Goal: Information Seeking & Learning: Learn about a topic

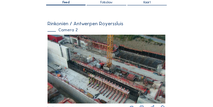
scroll to position [45, 0]
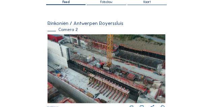
click at [95, 74] on img at bounding box center [107, 68] width 118 height 69
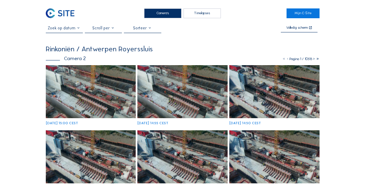
click at [102, 97] on img at bounding box center [91, 91] width 90 height 53
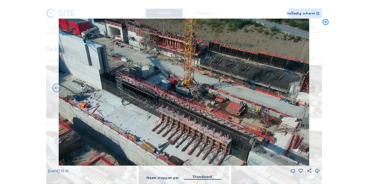
click at [327, 23] on icon at bounding box center [325, 22] width 7 height 7
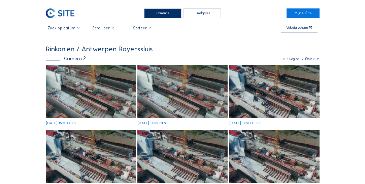
click at [51, 10] on img at bounding box center [60, 13] width 29 height 10
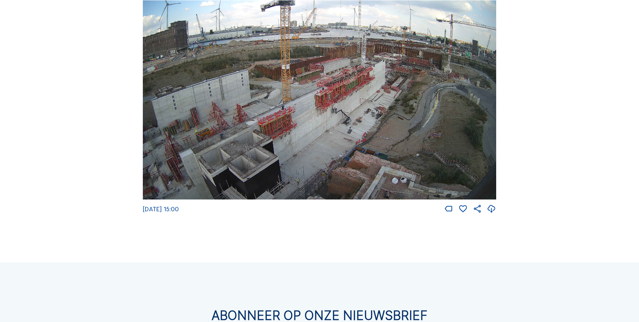
scroll to position [1199, 0]
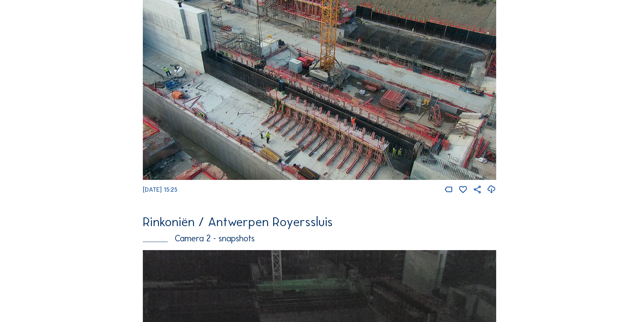
scroll to position [101, 0]
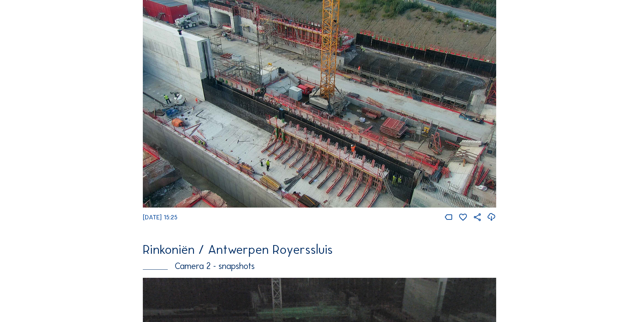
click at [282, 144] on img at bounding box center [320, 103] width 354 height 207
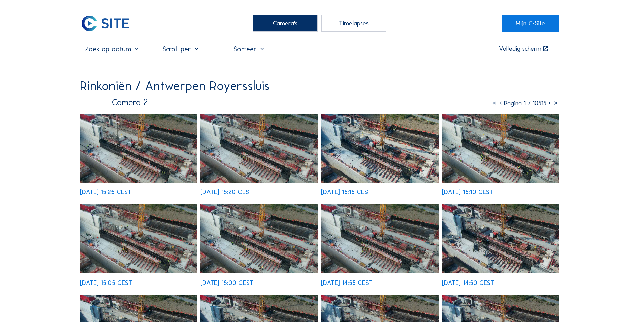
click at [143, 129] on img at bounding box center [138, 148] width 117 height 69
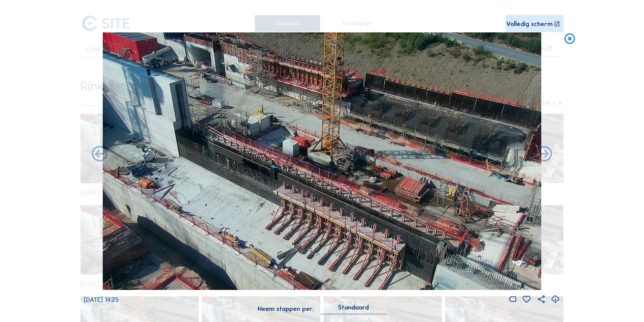
click at [569, 38] on icon at bounding box center [570, 38] width 12 height 13
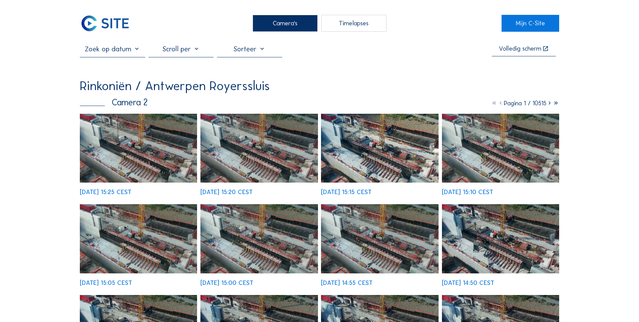
click at [90, 27] on img at bounding box center [105, 23] width 50 height 17
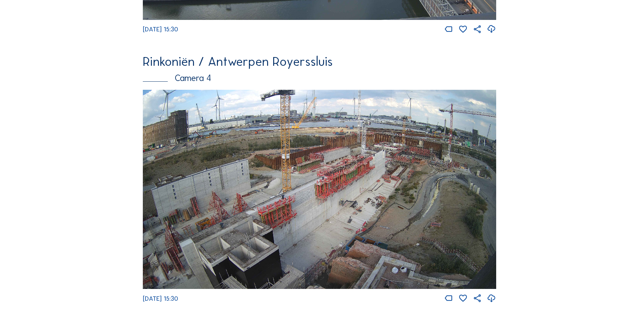
scroll to position [1115, 0]
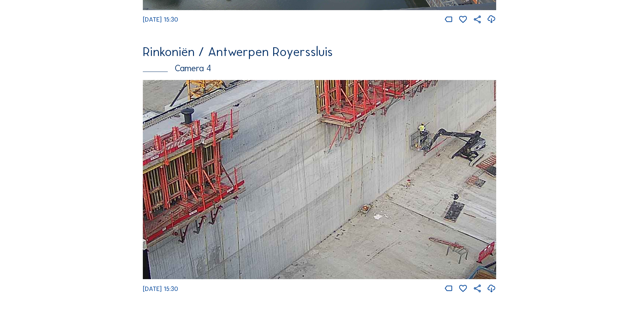
drag, startPoint x: 207, startPoint y: 233, endPoint x: 321, endPoint y: 175, distance: 128.4
click at [321, 175] on img at bounding box center [320, 179] width 354 height 199
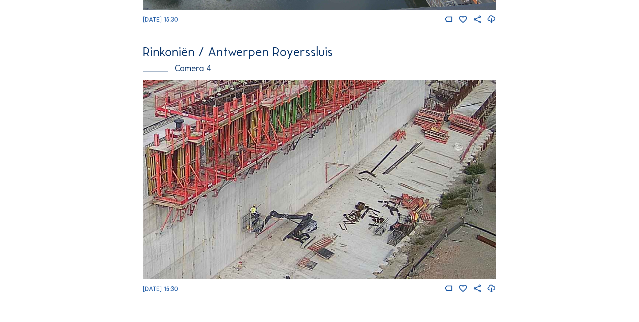
drag, startPoint x: 371, startPoint y: 151, endPoint x: 207, endPoint y: 241, distance: 187.0
click at [176, 266] on img at bounding box center [320, 179] width 354 height 199
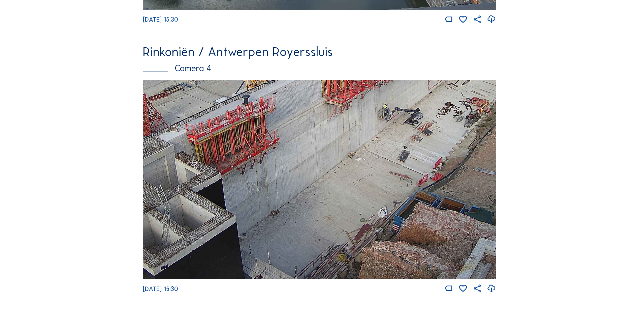
drag, startPoint x: 241, startPoint y: 243, endPoint x: 251, endPoint y: 166, distance: 77.8
click at [251, 166] on img at bounding box center [320, 179] width 354 height 199
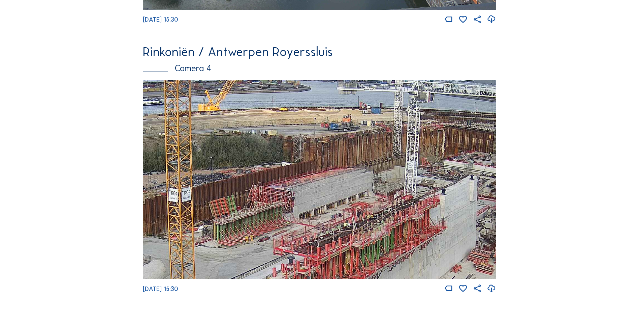
drag, startPoint x: 356, startPoint y: 100, endPoint x: 312, endPoint y: 174, distance: 85.6
click at [312, 174] on img at bounding box center [320, 179] width 354 height 199
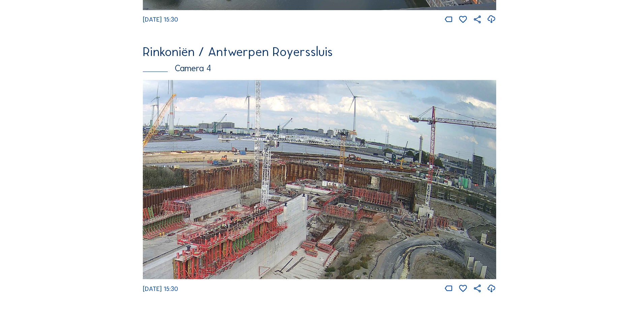
drag, startPoint x: 357, startPoint y: 160, endPoint x: 246, endPoint y: 187, distance: 113.9
click at [244, 191] on img at bounding box center [320, 179] width 354 height 199
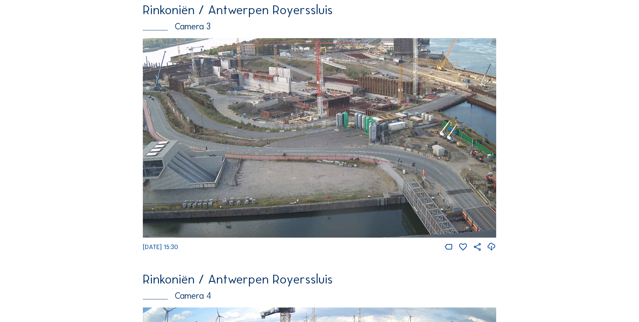
scroll to position [879, 0]
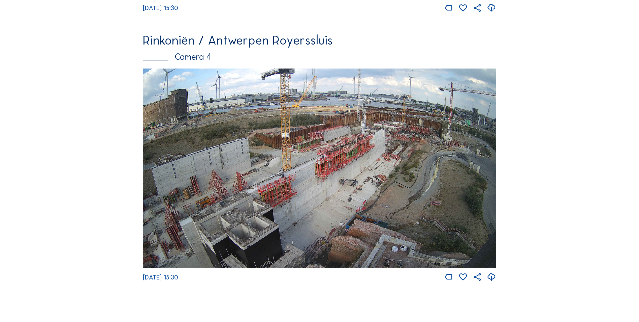
scroll to position [1182, 0]
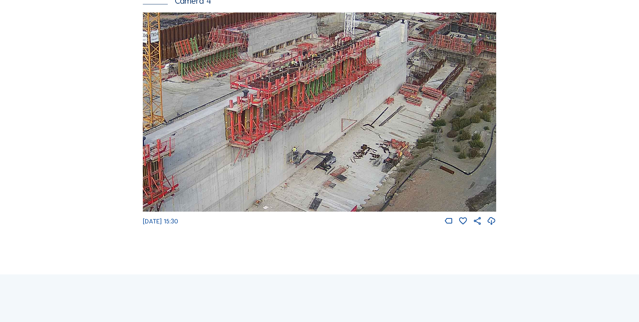
drag, startPoint x: 388, startPoint y: 138, endPoint x: 364, endPoint y: 184, distance: 51.9
click at [364, 184] on img at bounding box center [320, 111] width 354 height 199
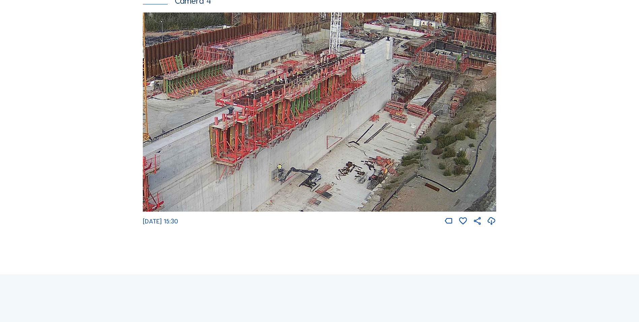
click at [454, 181] on img at bounding box center [320, 111] width 354 height 199
